Goal: Understand process/instructions

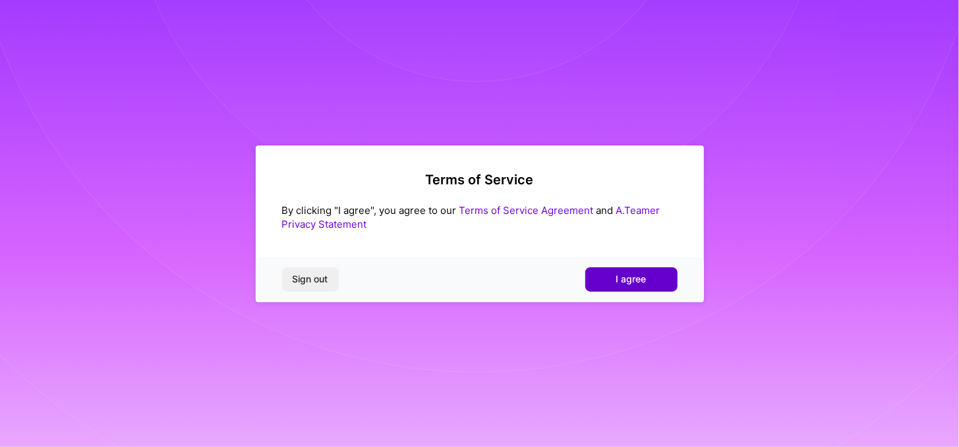
click at [617, 270] on button "I agree" at bounding box center [631, 280] width 92 height 24
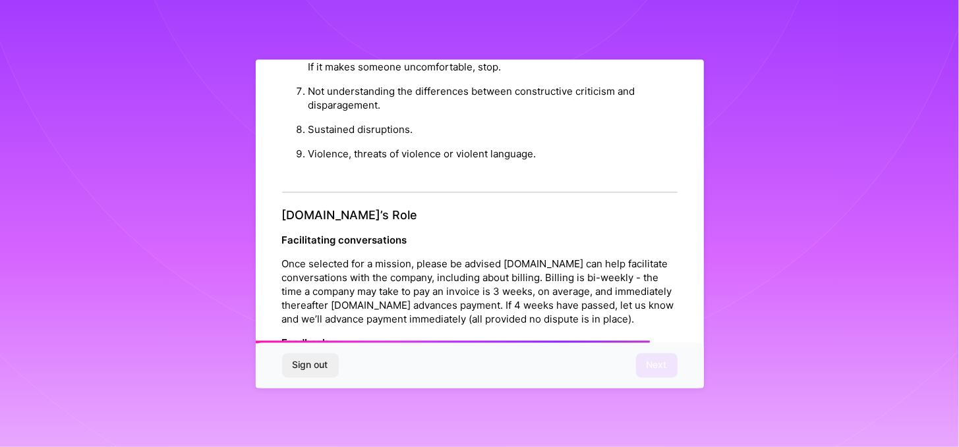
scroll to position [1497, 0]
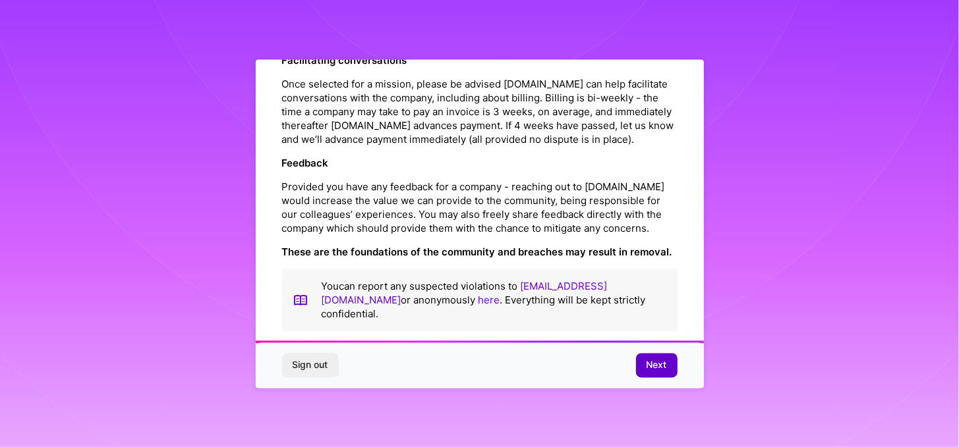
click at [656, 366] on span "Next" at bounding box center [656, 365] width 20 height 13
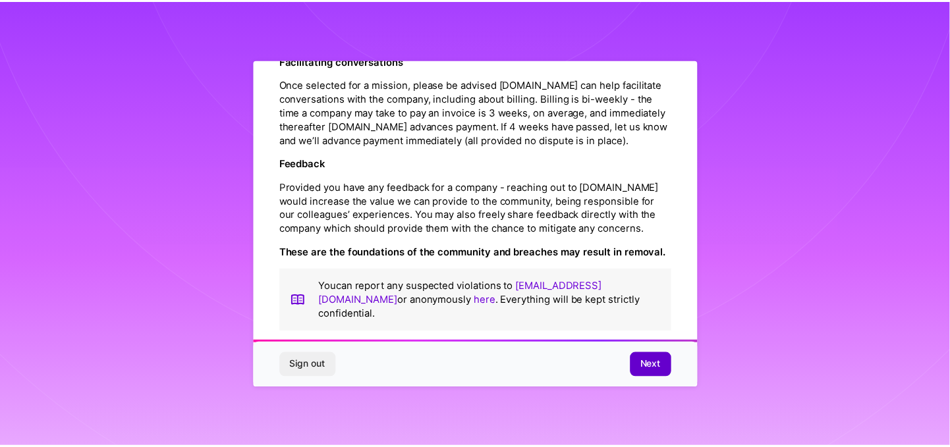
scroll to position [27, 0]
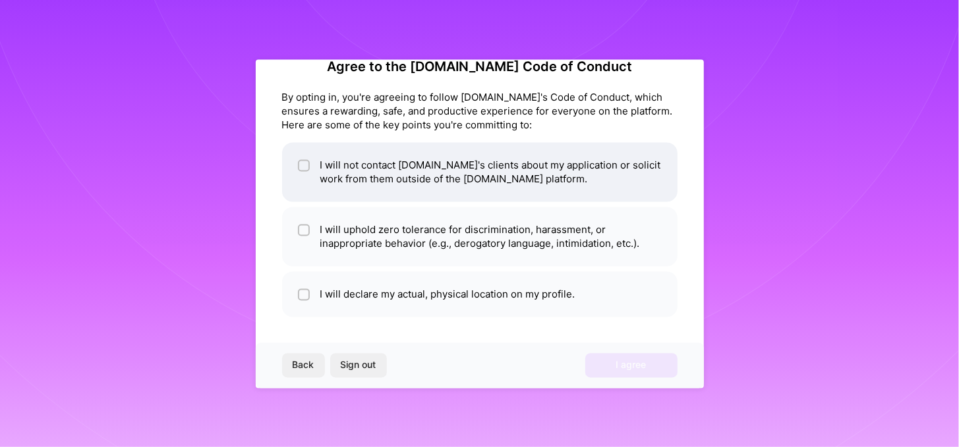
click at [306, 165] on input "checkbox" at bounding box center [304, 165] width 9 height 9
checkbox input "true"
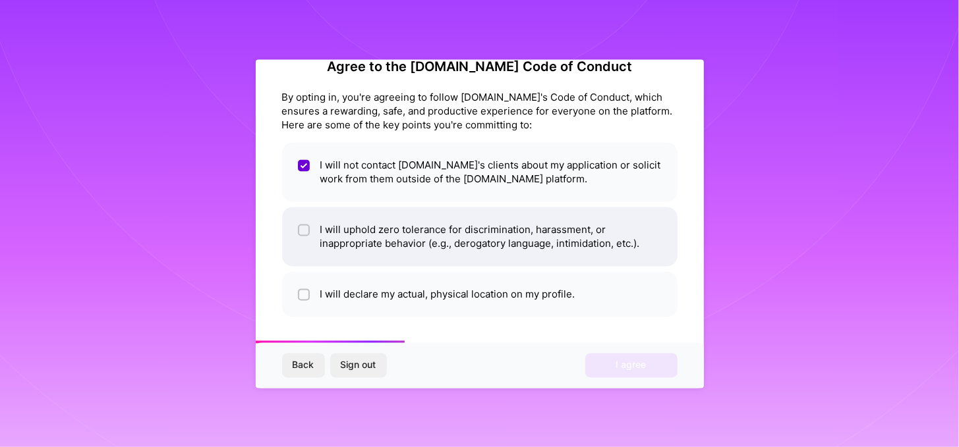
click at [300, 230] on input "checkbox" at bounding box center [304, 230] width 9 height 9
checkbox input "true"
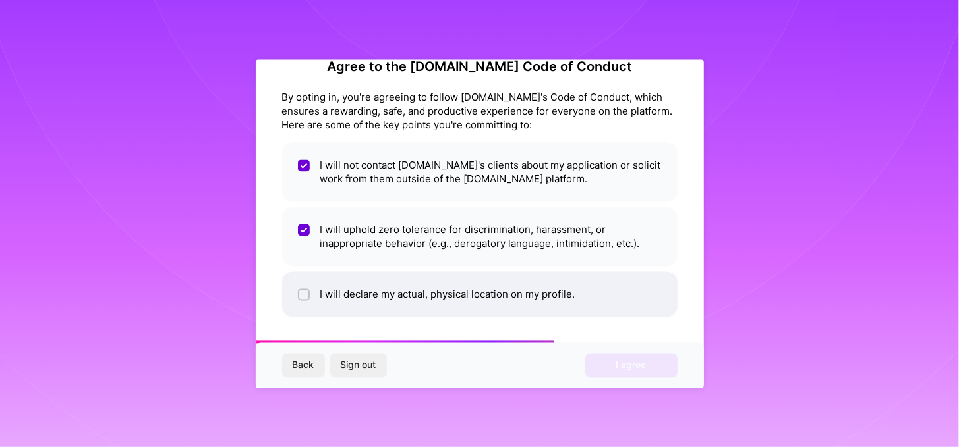
click at [300, 293] on input "checkbox" at bounding box center [304, 295] width 9 height 9
checkbox input "true"
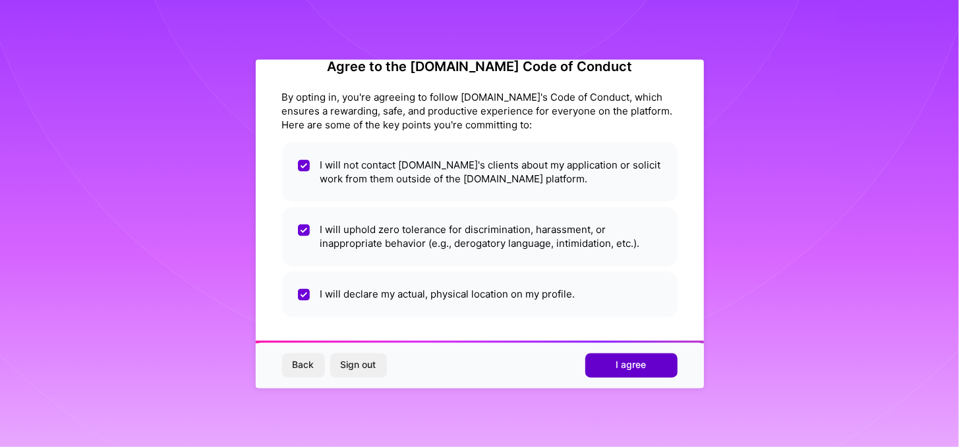
click at [612, 359] on button "I agree" at bounding box center [631, 366] width 92 height 24
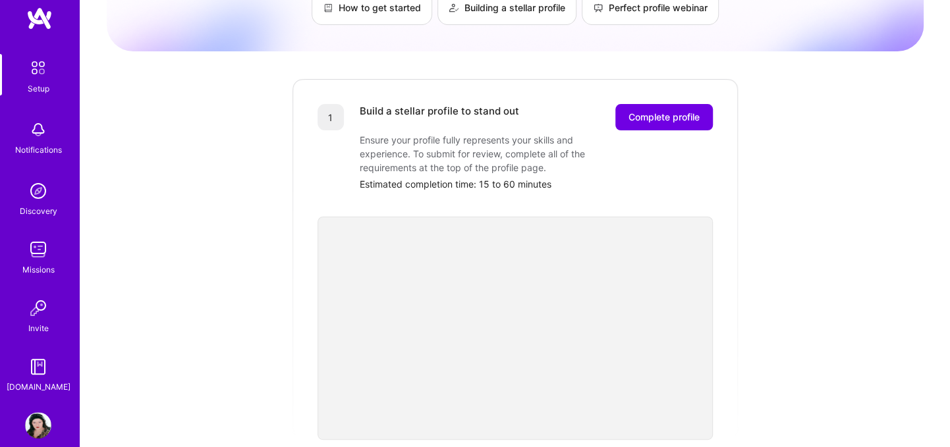
scroll to position [37, 0]
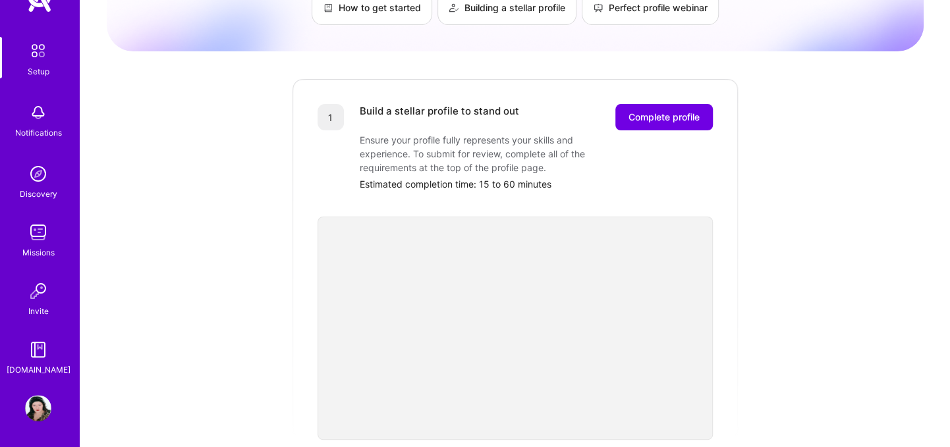
click at [35, 355] on img at bounding box center [38, 350] width 26 height 26
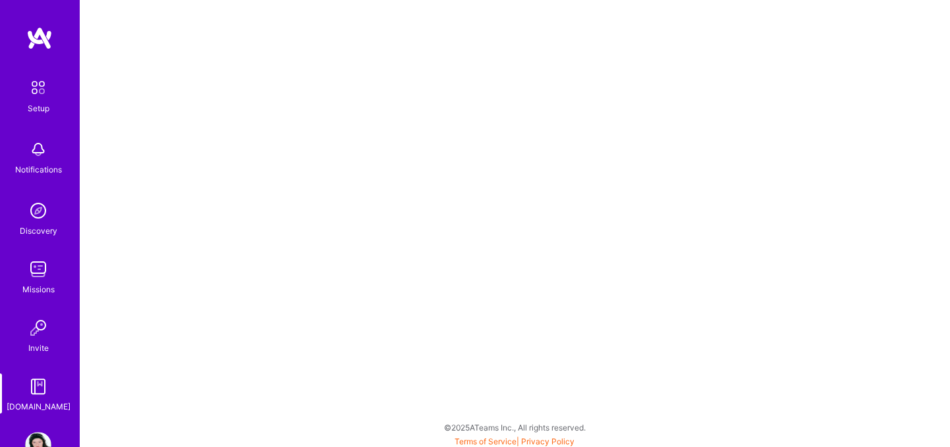
scroll to position [37, 0]
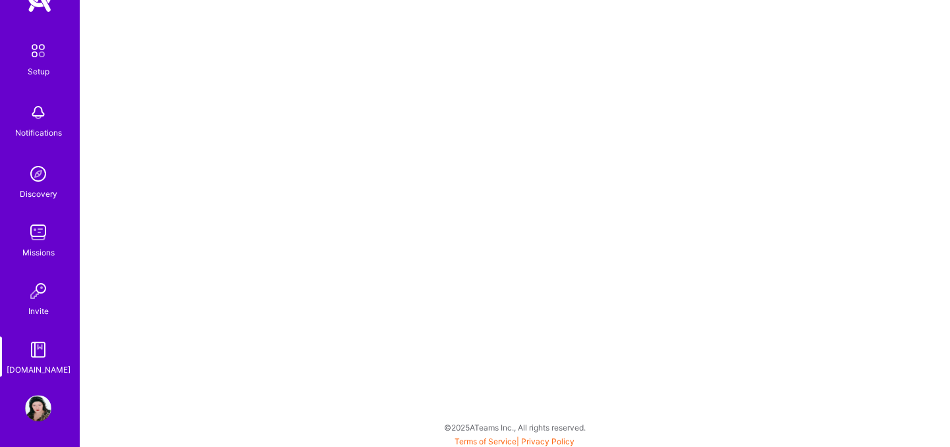
click at [38, 119] on img at bounding box center [38, 113] width 26 height 26
click at [20, 188] on div "Discovery" at bounding box center [39, 194] width 38 height 14
